Goal: Information Seeking & Learning: Learn about a topic

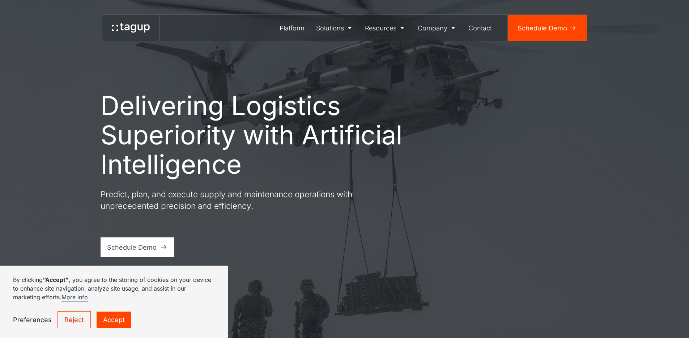
click at [113, 316] on link "Accept" at bounding box center [114, 320] width 35 height 16
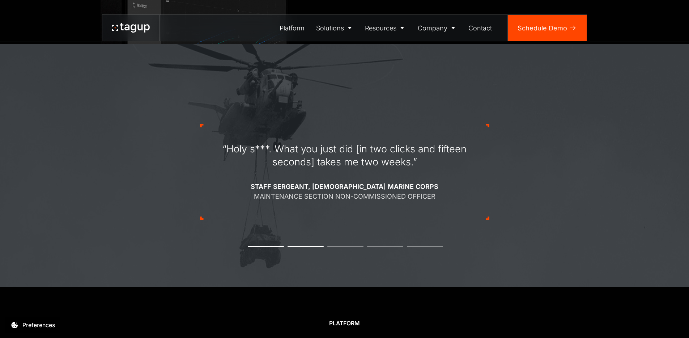
scroll to position [754, 0]
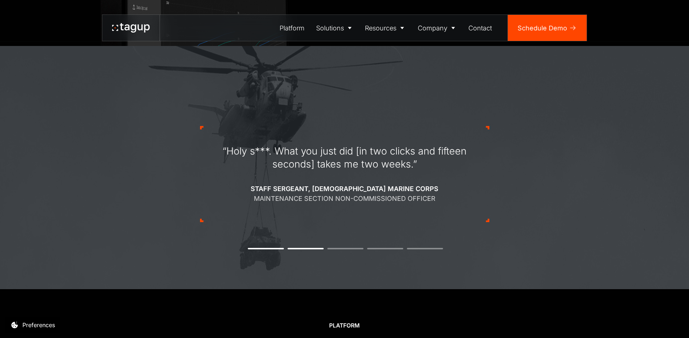
click at [344, 249] on div "“Holy s***. What you just did [in two clicks and fifteen seconds] takes me two …" at bounding box center [344, 174] width 289 height 165
click at [347, 246] on div "“Holy s***. What you just did [in two clicks and fifteen seconds] takes me two …" at bounding box center [344, 174] width 289 height 165
click at [348, 248] on li "3" at bounding box center [345, 248] width 36 height 1
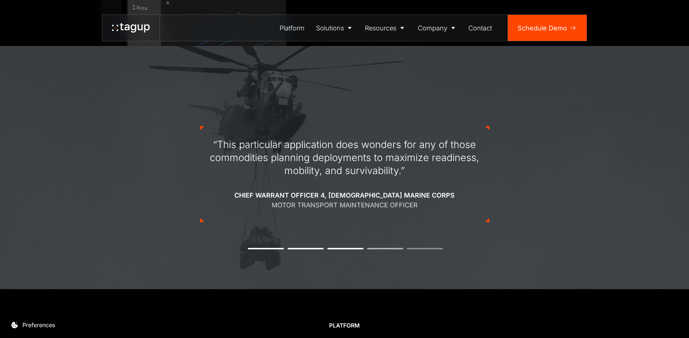
click at [392, 249] on li "4" at bounding box center [385, 248] width 36 height 1
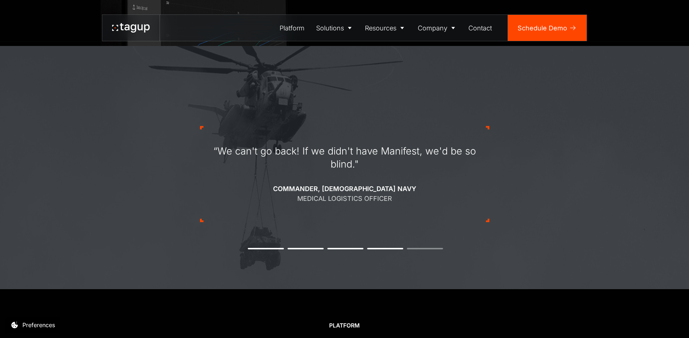
click at [422, 244] on div "“We can't go back! If we didn't have Manifest, we'd be so blind." Commander, U.…" at bounding box center [344, 174] width 289 height 165
click at [422, 249] on li "5" at bounding box center [425, 248] width 36 height 1
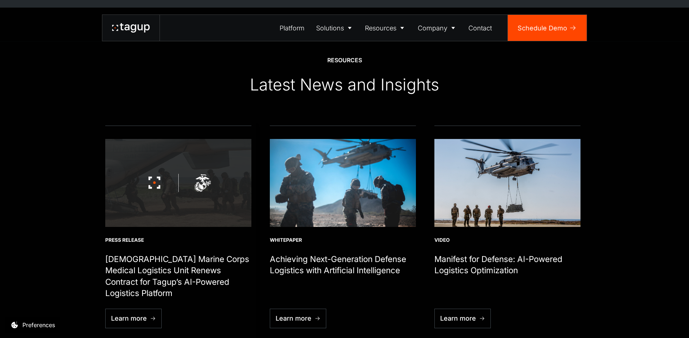
scroll to position [2531, 0]
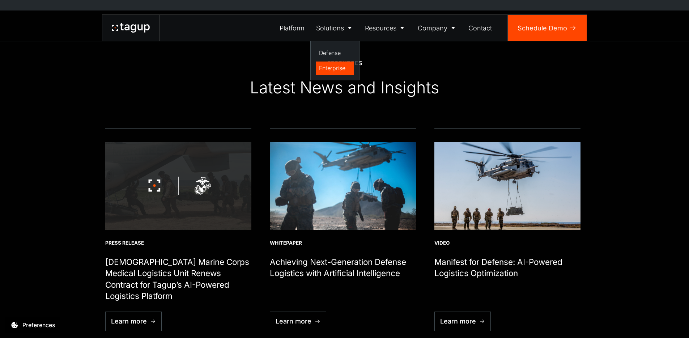
click at [340, 69] on div "Enterprise" at bounding box center [335, 68] width 32 height 9
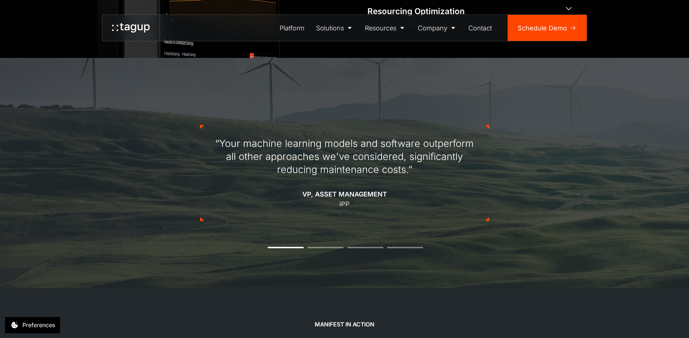
scroll to position [675, 0]
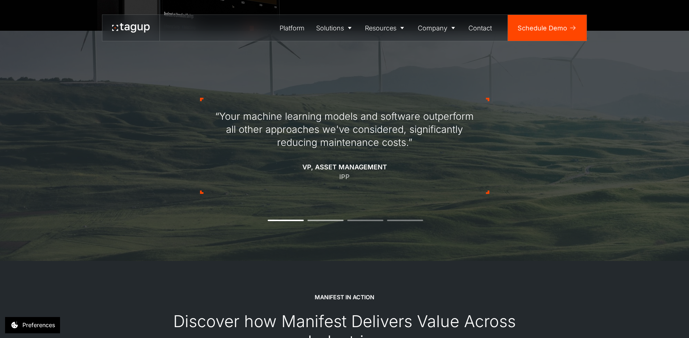
click at [316, 220] on li "2" at bounding box center [326, 220] width 36 height 1
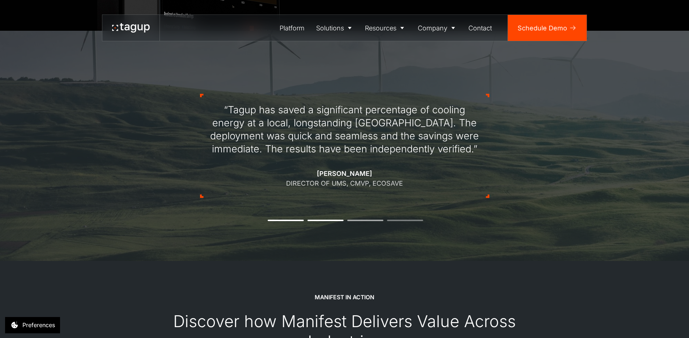
click at [360, 220] on li "3" at bounding box center [365, 220] width 36 height 1
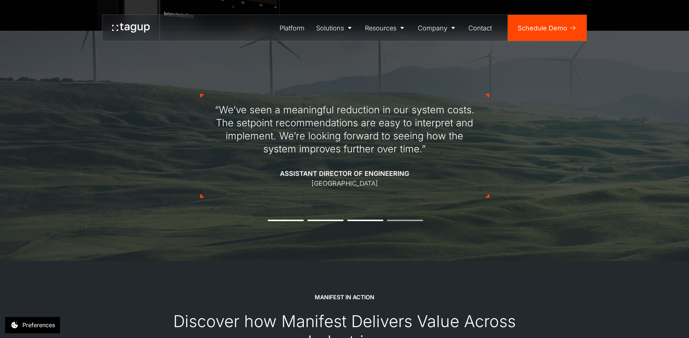
click at [402, 220] on li "4" at bounding box center [405, 220] width 36 height 1
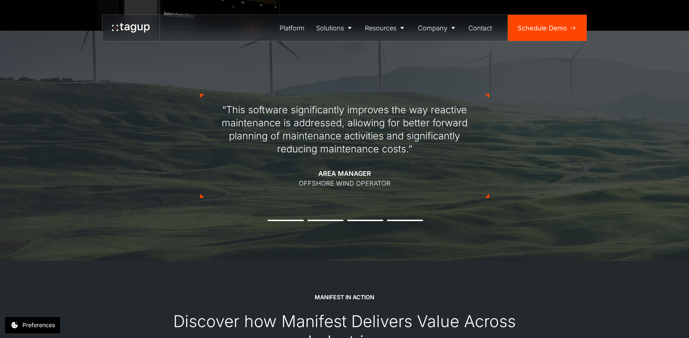
click at [292, 221] on button "1" at bounding box center [286, 220] width 36 height 1
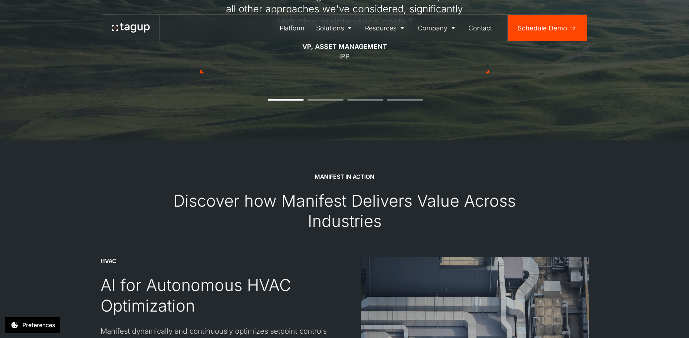
scroll to position [514, 0]
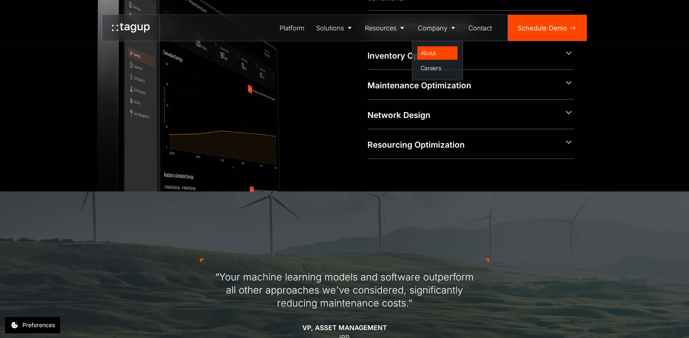
click at [431, 51] on div "About" at bounding box center [438, 52] width 34 height 9
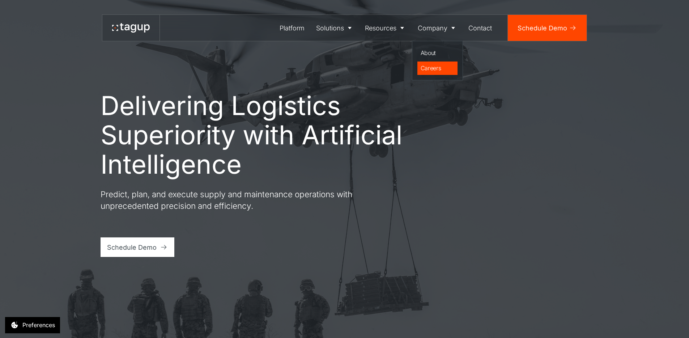
click at [433, 66] on div "Careers" at bounding box center [438, 68] width 34 height 9
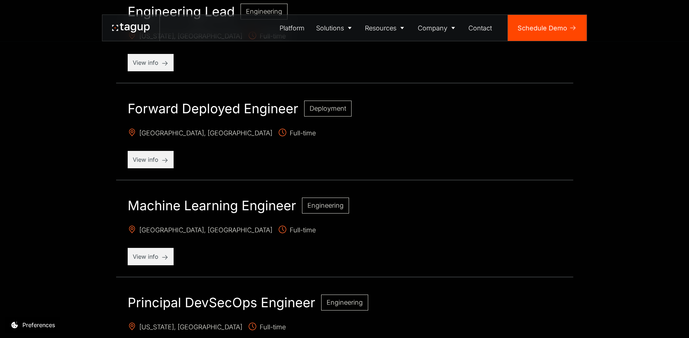
scroll to position [577, 0]
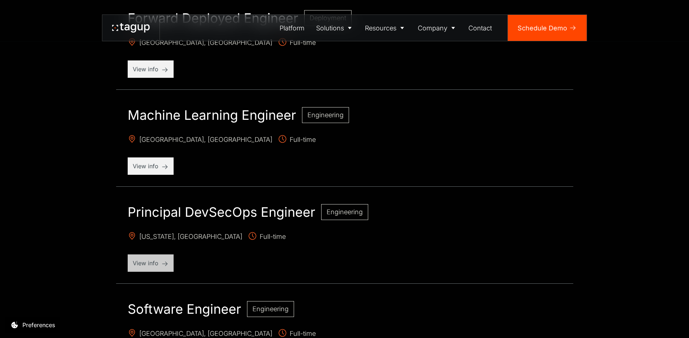
click at [158, 260] on p "View info" at bounding box center [151, 263] width 36 height 9
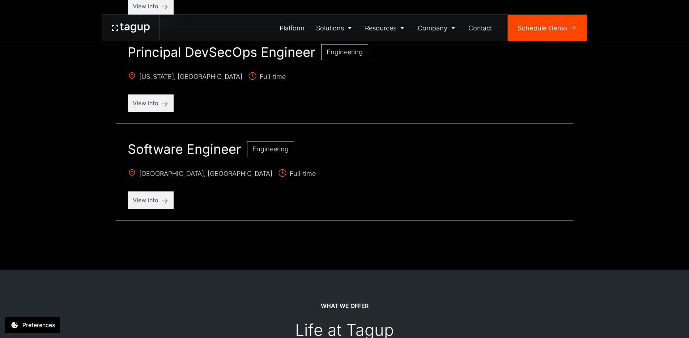
scroll to position [733, 0]
